Goal: Task Accomplishment & Management: Manage account settings

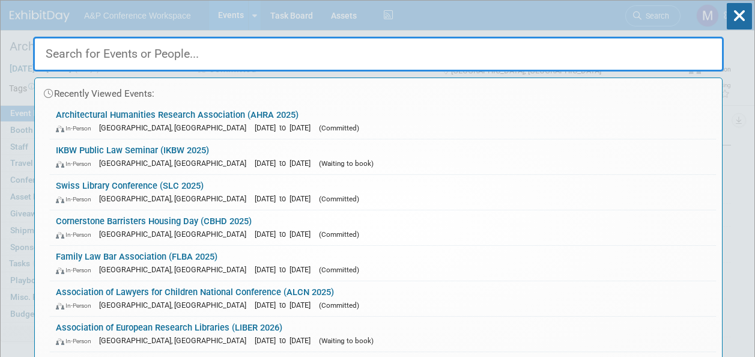
select select "Annual"
select select "Level 2"
select select "In-Person Booth"
select select "Architecture"
select select "Bloomsbury Visual Arts"
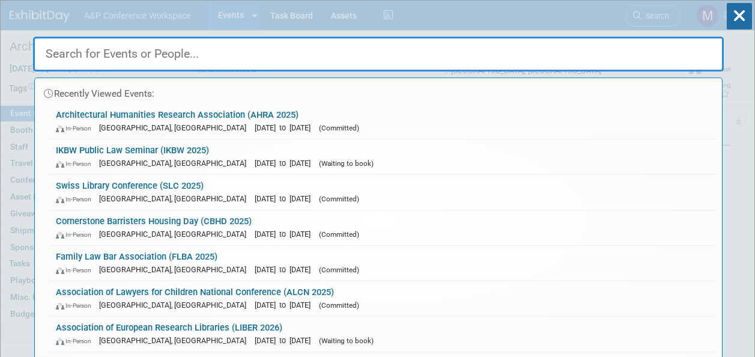
select select "[PERSON_NAME]"
click at [285, 113] on link "Architectural Humanities Research Association (AHRA 2025) In-Person [GEOGRAPHIC…" at bounding box center [383, 121] width 666 height 35
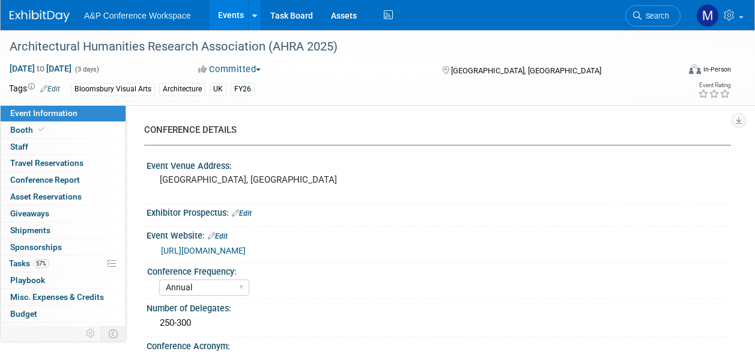
select select "Annual"
select select "Level 2"
select select "In-Person Booth"
select select "Architecture"
select select "Bloomsbury Visual Arts"
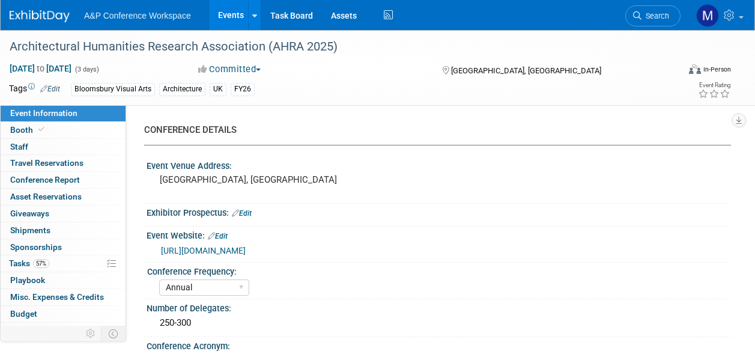
select select "[PERSON_NAME]"
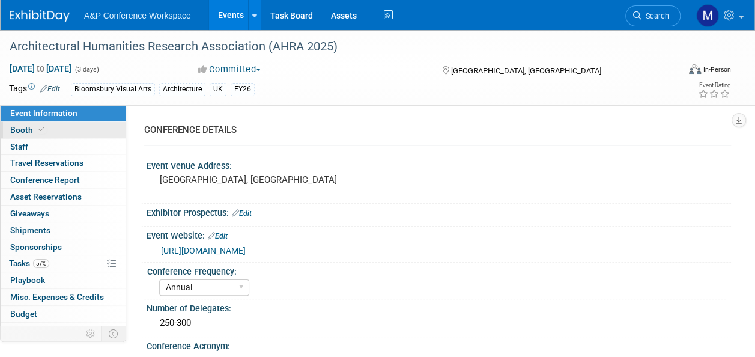
click at [58, 128] on link "Booth" at bounding box center [63, 130] width 125 height 16
select select "BGBG"
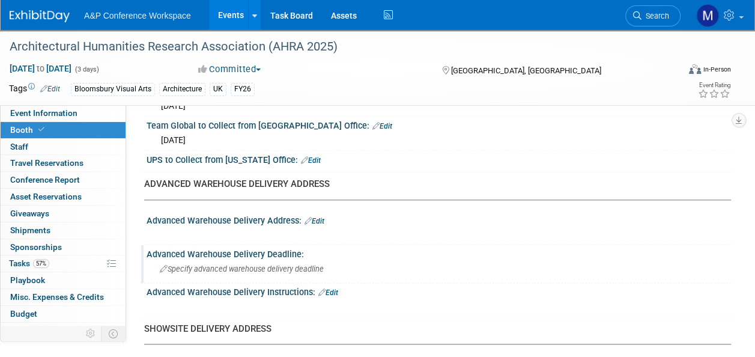
scroll to position [420, 0]
